Goal: Task Accomplishment & Management: Manage account settings

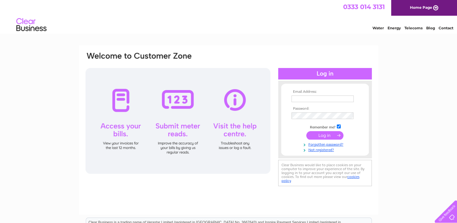
type input "admin.171@eel.co.uk"
click at [321, 136] on input "submit" at bounding box center [324, 135] width 37 height 8
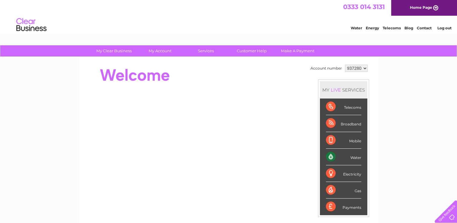
click at [447, 29] on link "Log out" at bounding box center [444, 28] width 14 height 5
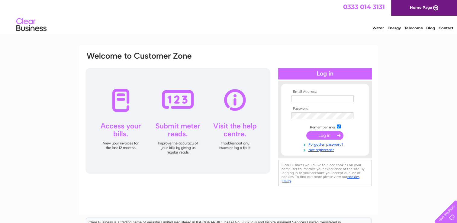
type input "admin.171@eel.co.uk"
click at [324, 136] on input "submit" at bounding box center [324, 135] width 37 height 8
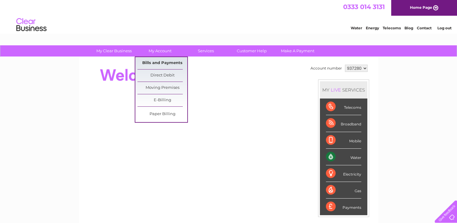
click at [162, 63] on link "Bills and Payments" at bounding box center [162, 63] width 50 height 12
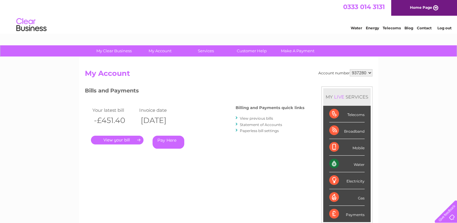
click at [122, 140] on link "." at bounding box center [117, 140] width 53 height 9
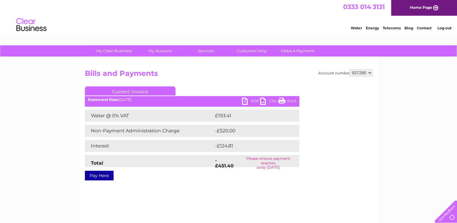
click at [245, 102] on link "PDF" at bounding box center [251, 102] width 18 height 9
click at [441, 29] on link "Log out" at bounding box center [444, 28] width 14 height 5
